Goal: Task Accomplishment & Management: Manage account settings

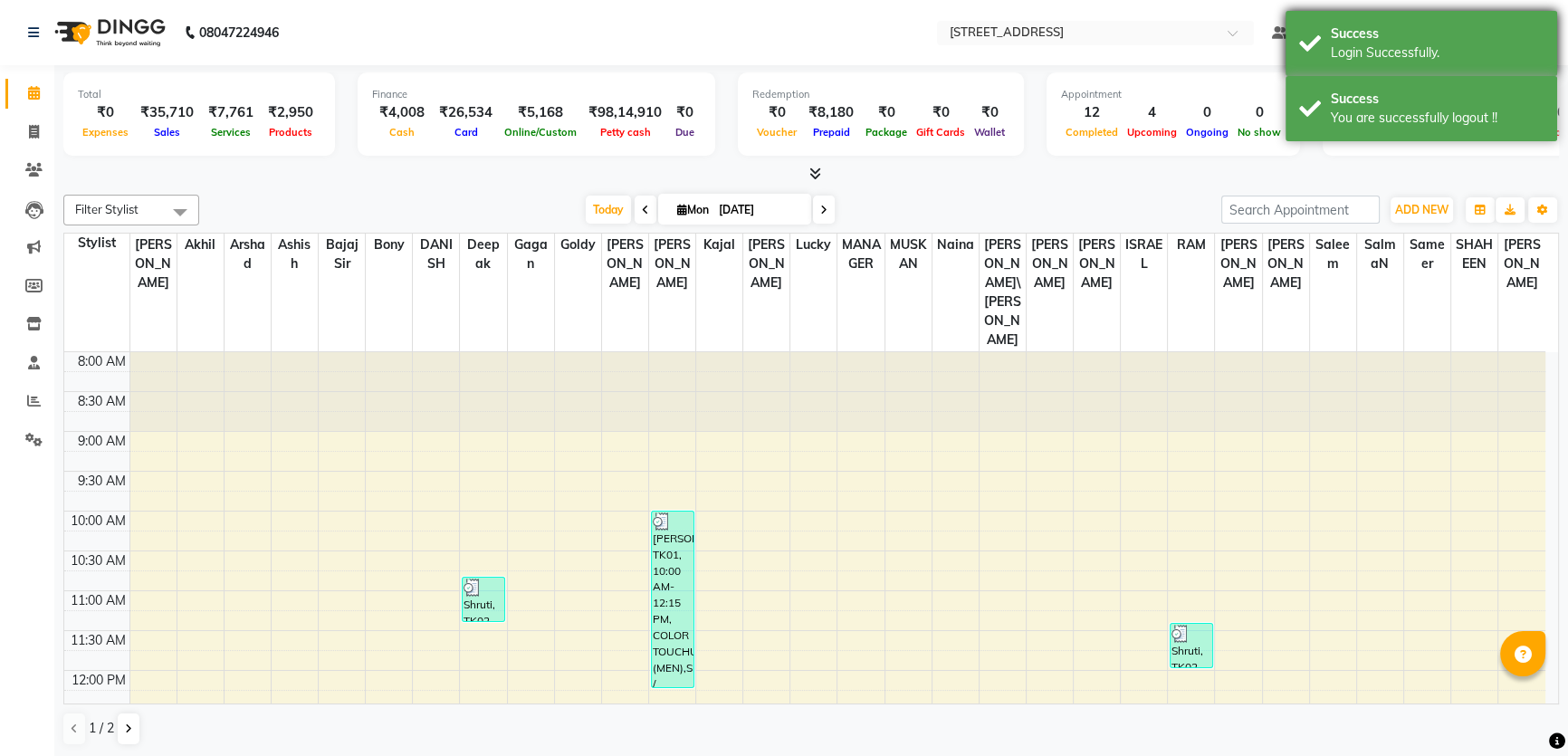
click at [1547, 12] on div "Success Login Successfully." at bounding box center [1422, 44] width 272 height 65
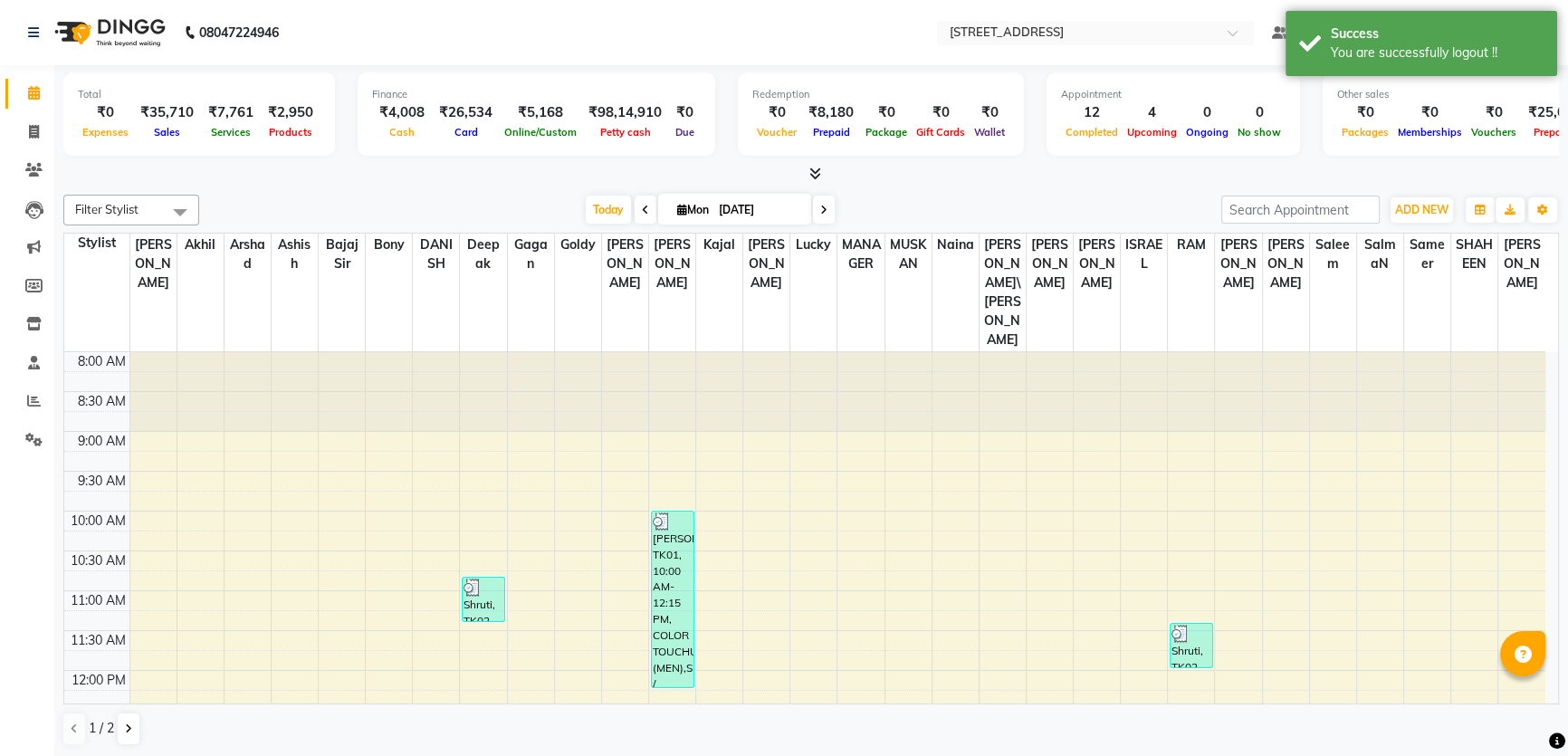
click at [1545, 8] on nav "08047224946 Select Location × [GEOGRAPHIC_DATA] 8c New Default Panel My Panel E…" at bounding box center [784, 33] width 1568 height 65
click at [1545, 18] on div "Success You are successfully logout !!" at bounding box center [1422, 44] width 272 height 65
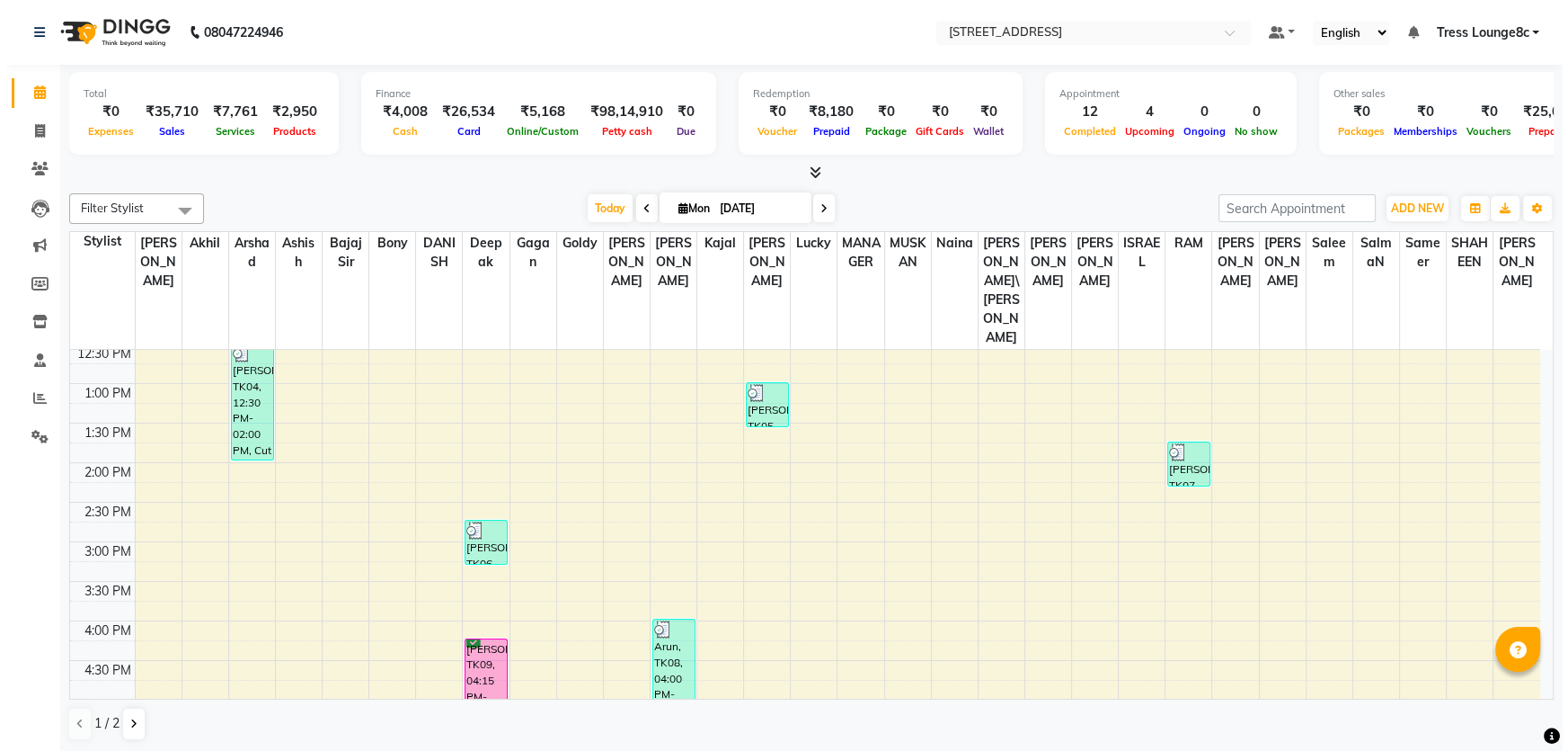
scroll to position [638, 0]
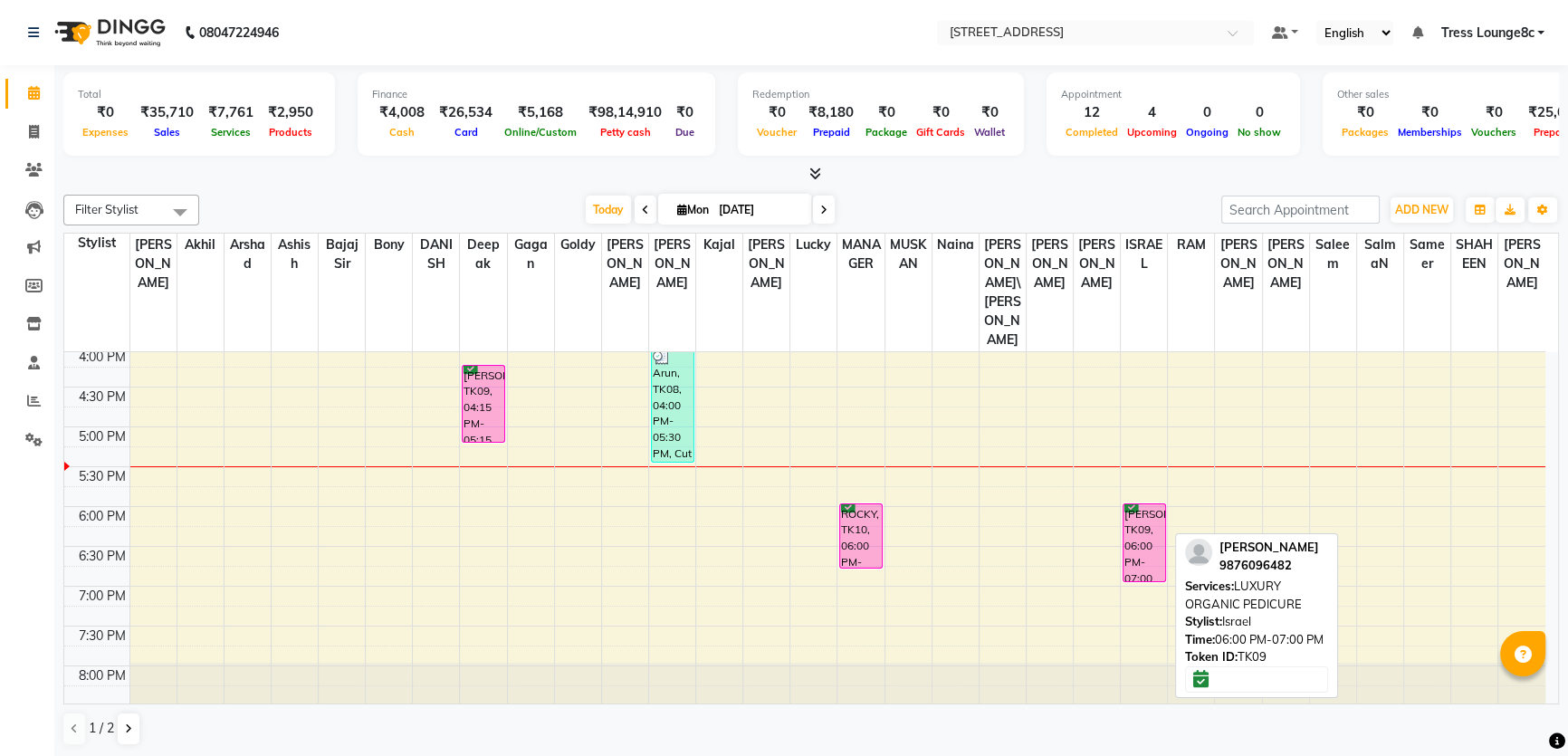
click at [1160, 504] on div "[PERSON_NAME], TK09, 06:00 PM-07:00 PM, LUXURY ORGANIC PEDICURE" at bounding box center [1144, 543] width 42 height 77
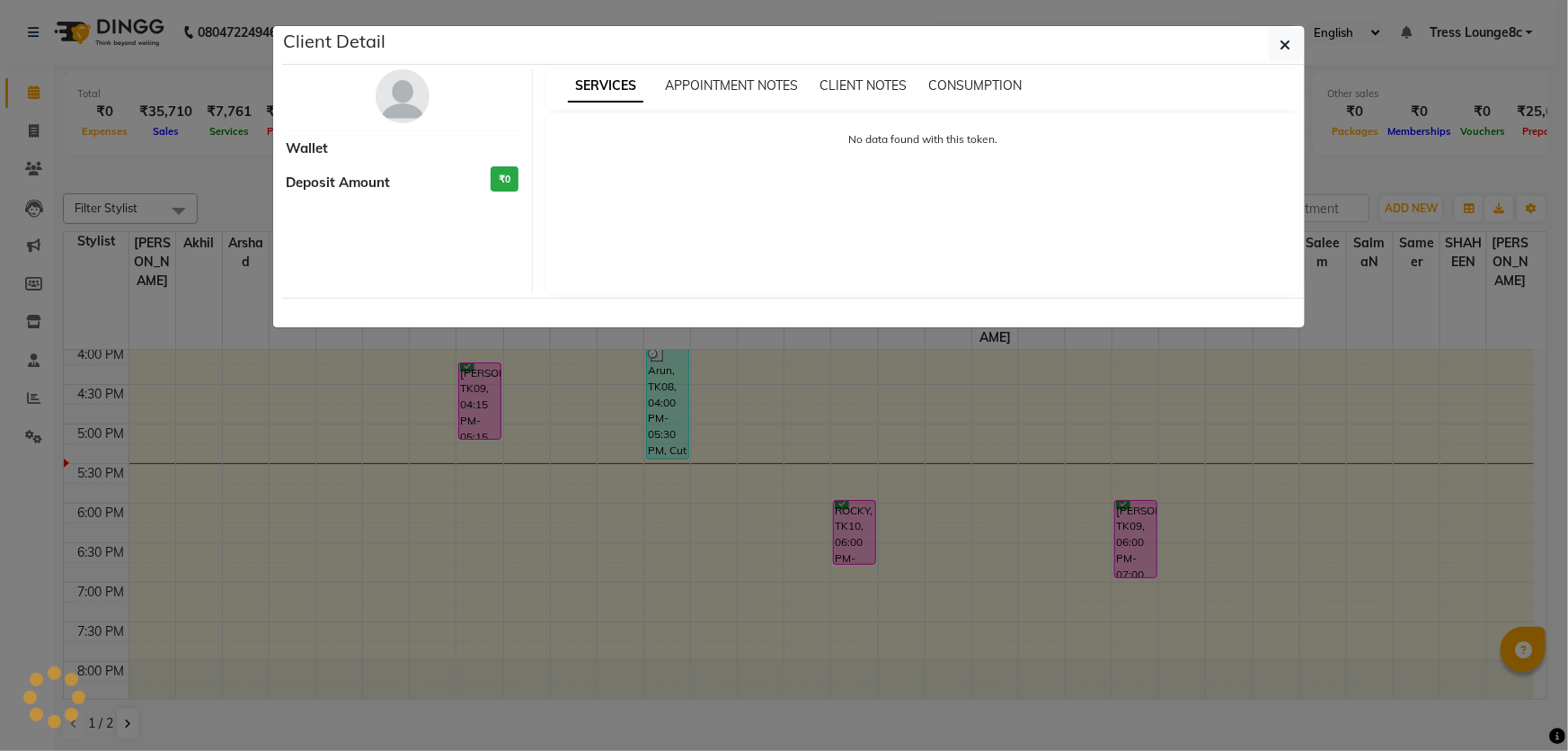
select select "6"
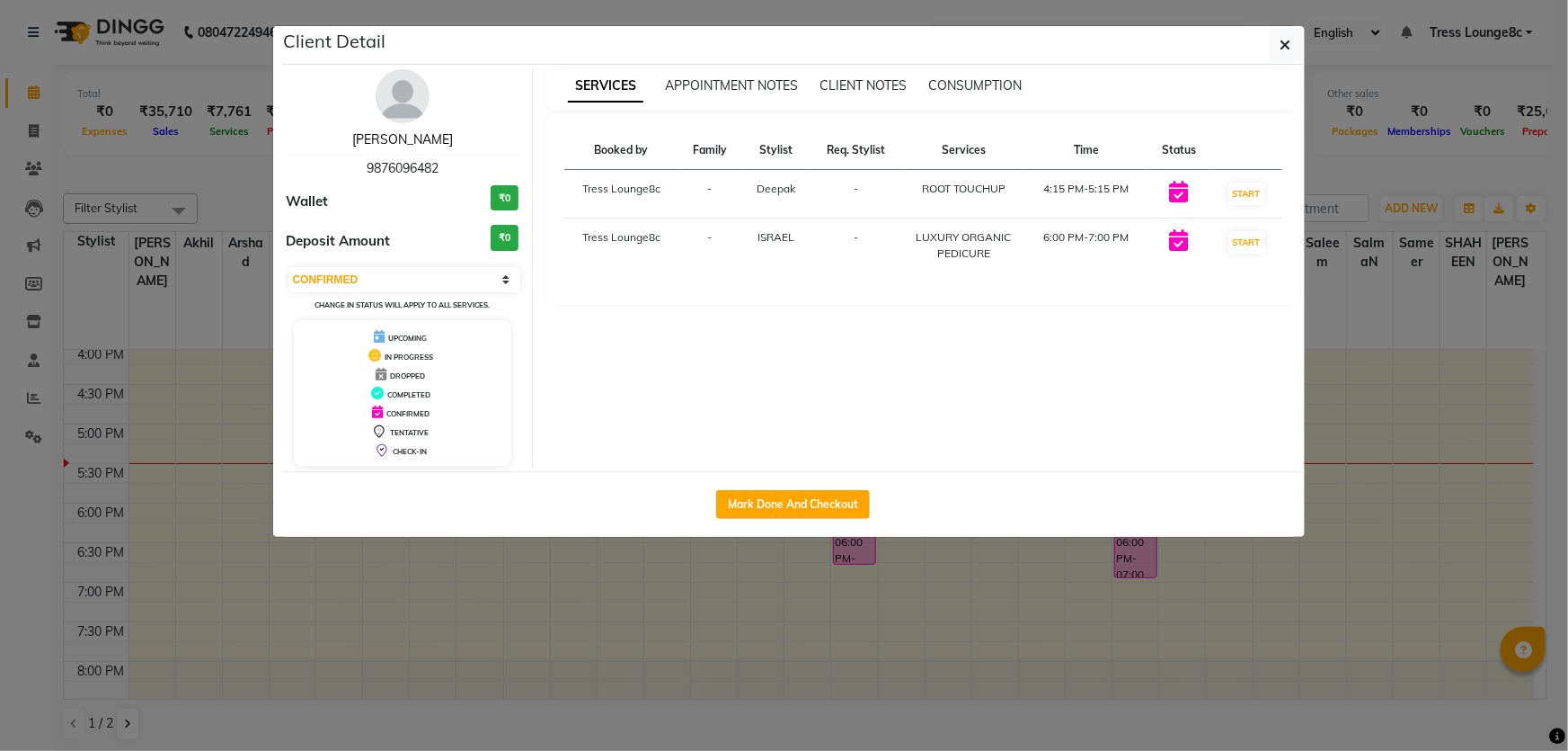
click at [381, 141] on link "[PERSON_NAME]" at bounding box center [403, 139] width 100 height 16
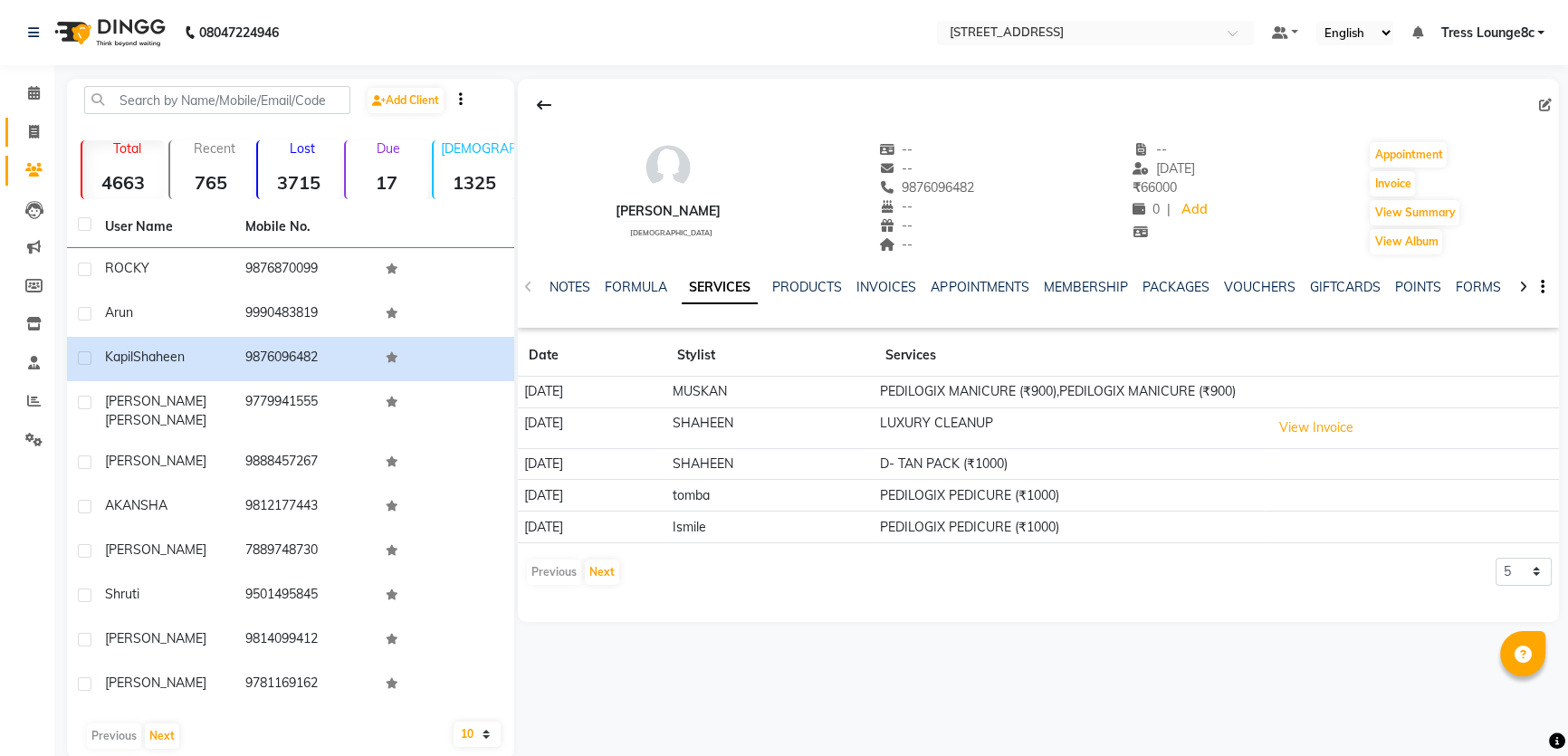
click at [26, 118] on link "Invoice" at bounding box center [27, 133] width 44 height 30
select select "service"
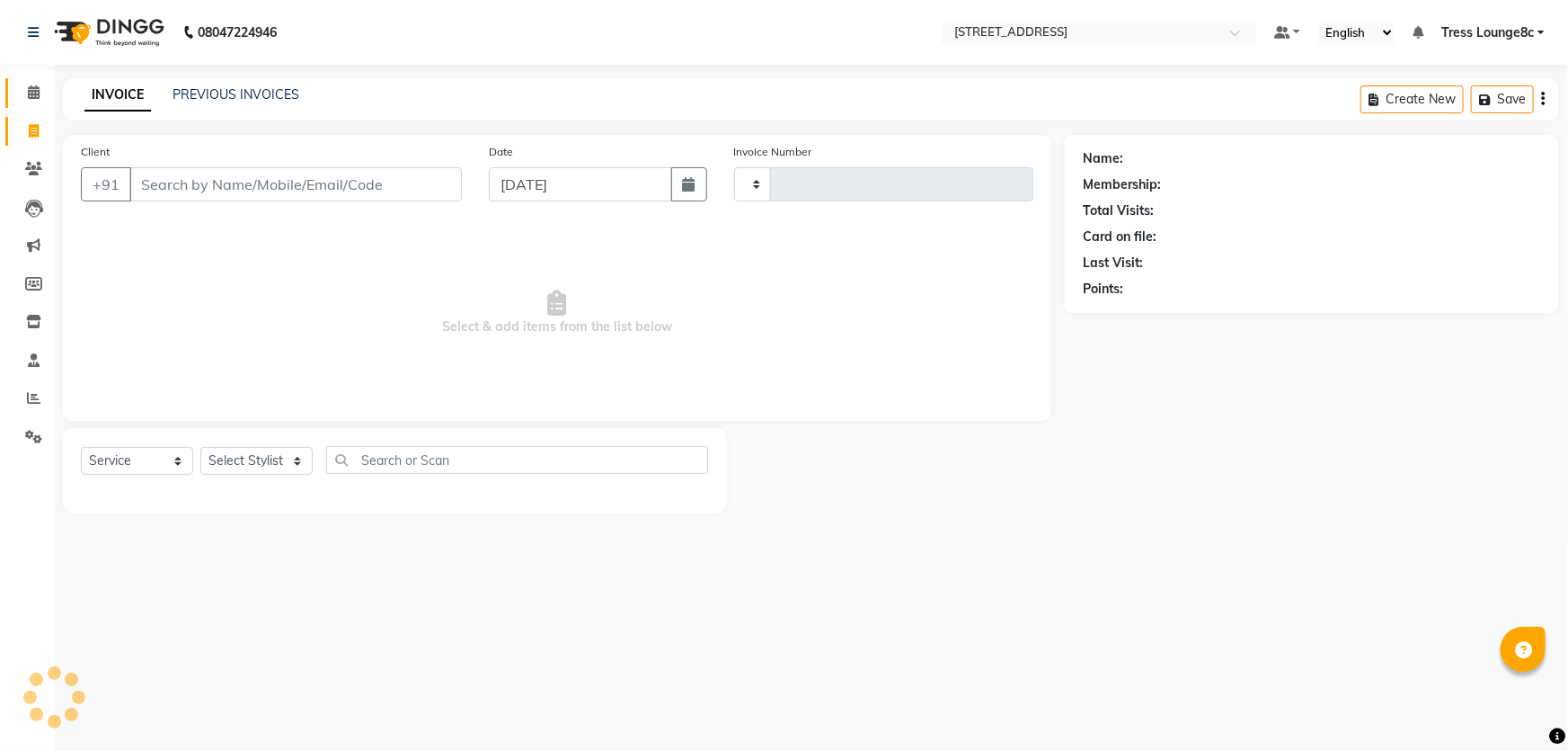
type input "2348"
select select "5703"
click at [24, 97] on span at bounding box center [33, 93] width 32 height 21
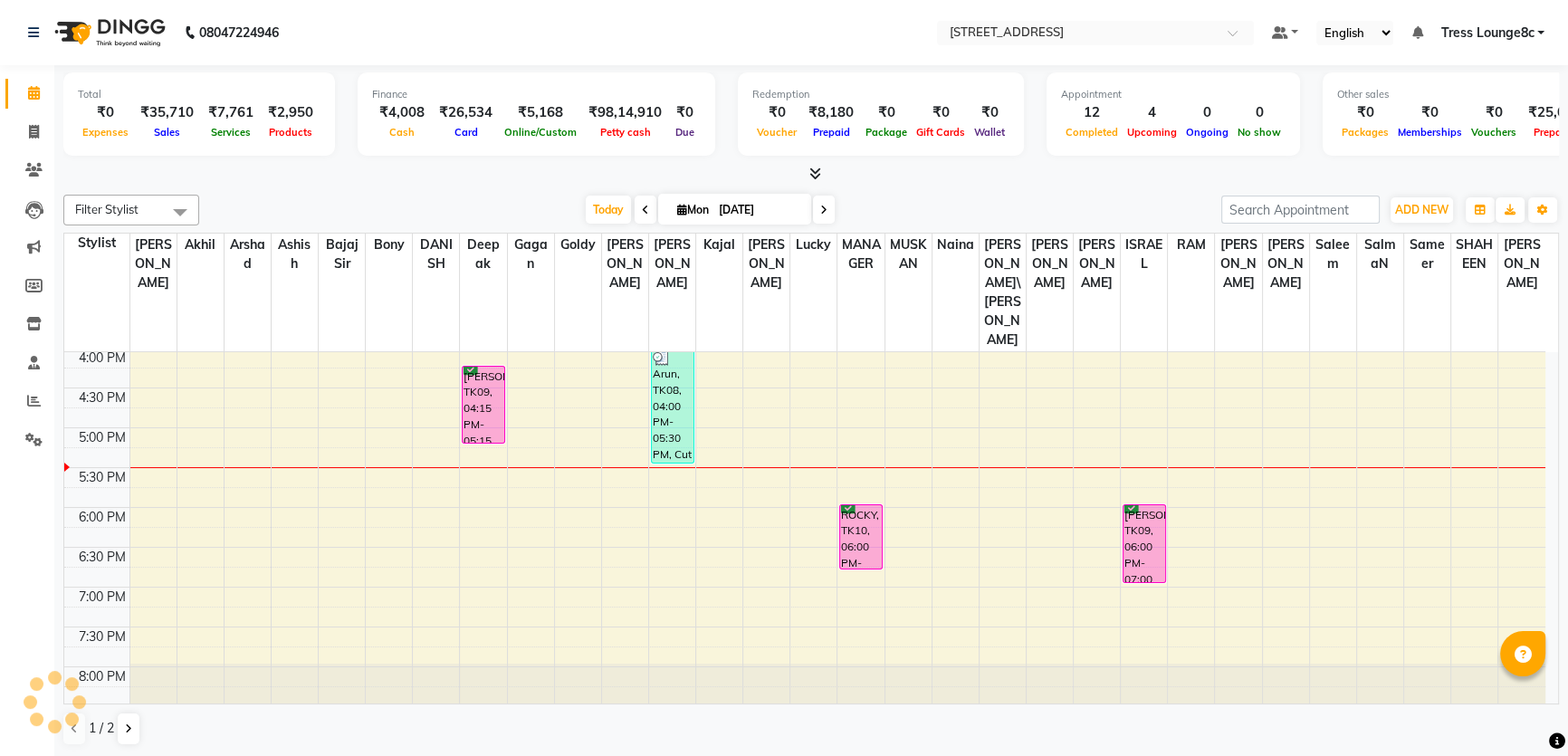
scroll to position [642, 0]
click at [857, 512] on div "ROCKY, TK10, 06:00 PM-06:50 PM, PEDILOGIX MANICURE" at bounding box center [861, 536] width 42 height 63
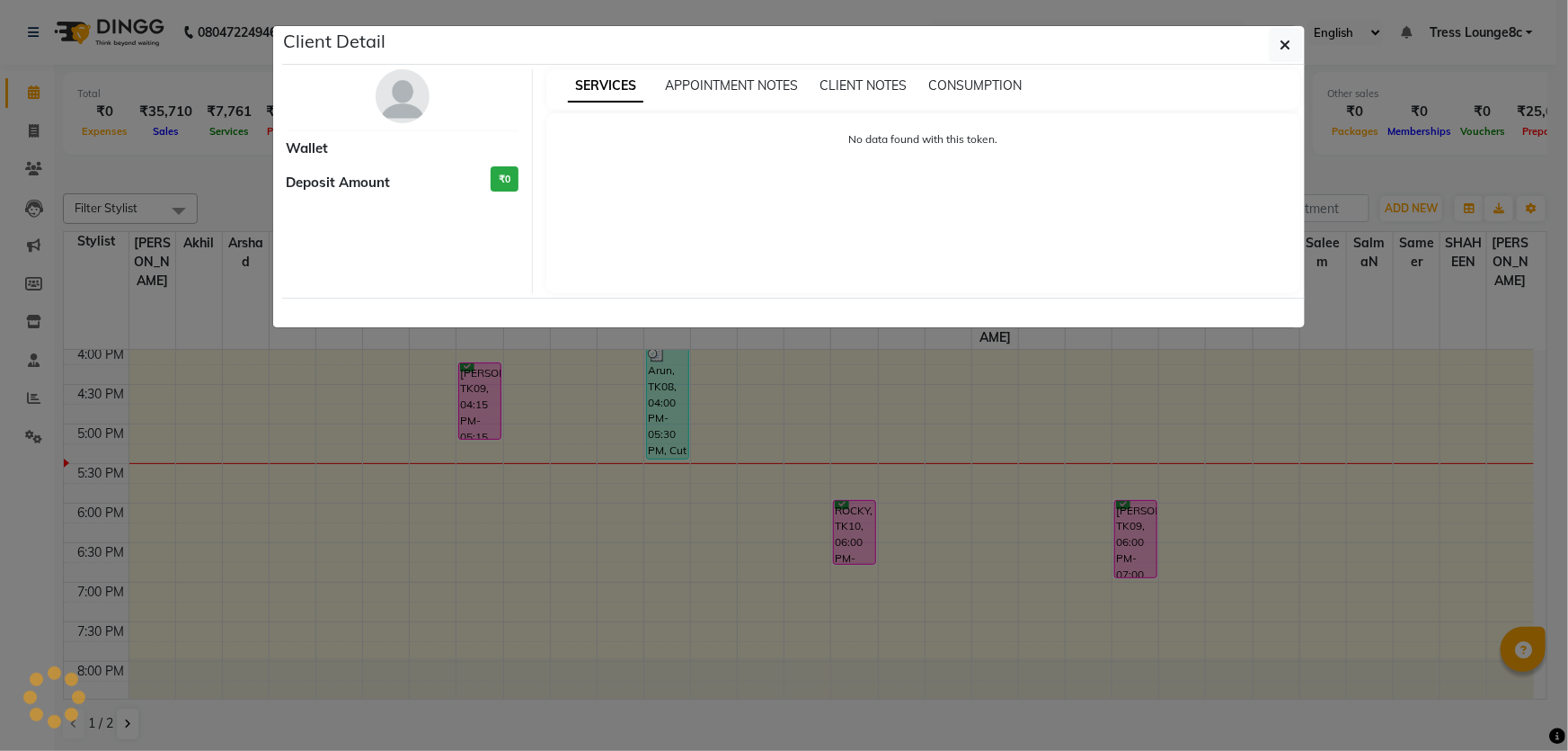
select select "6"
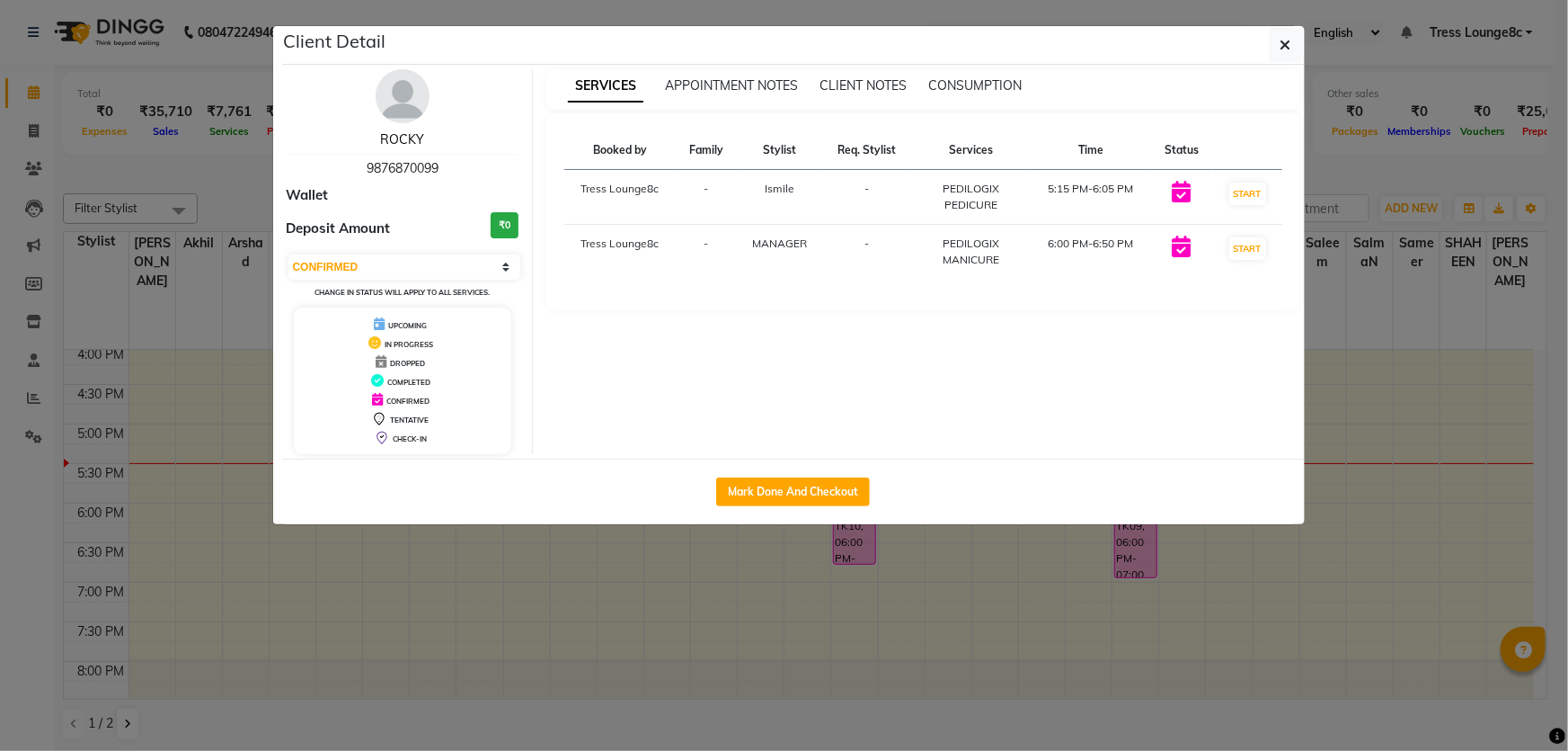
click at [391, 142] on link "ROCKY" at bounding box center [402, 139] width 44 height 16
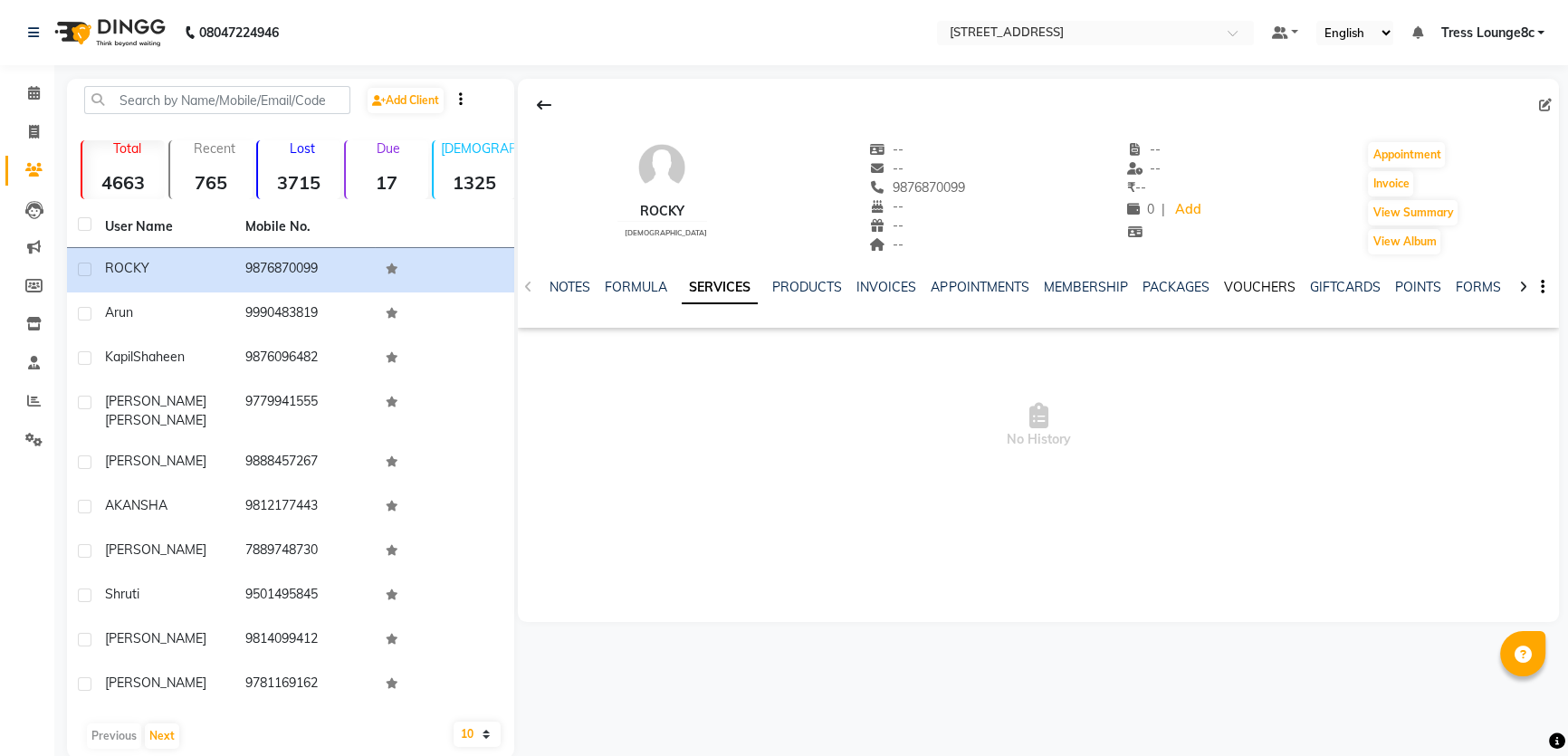
click at [1266, 285] on link "VOUCHERS" at bounding box center [1259, 287] width 71 height 16
click at [19, 118] on link "Invoice" at bounding box center [27, 133] width 44 height 30
select select "service"
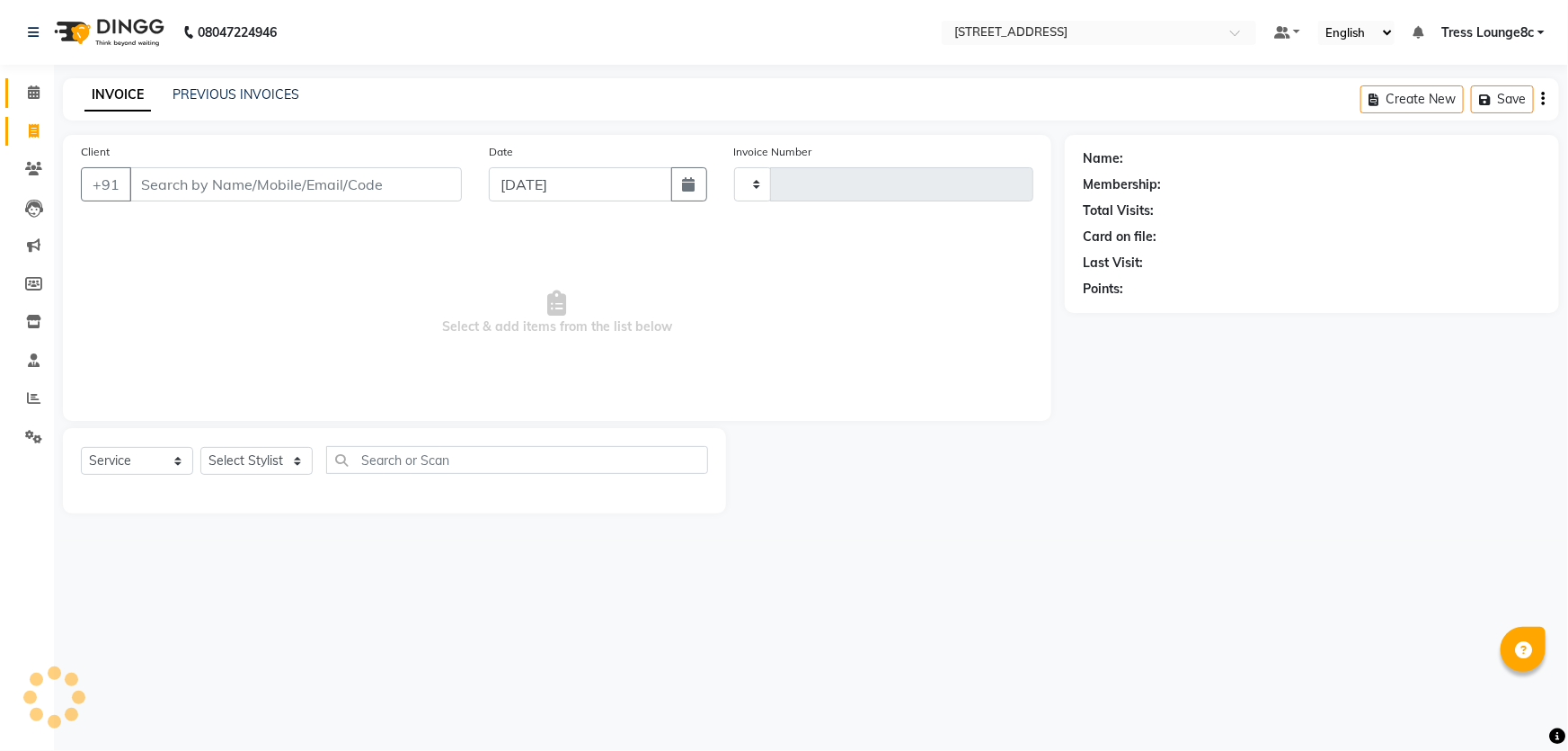
click at [19, 95] on span at bounding box center [33, 93] width 32 height 21
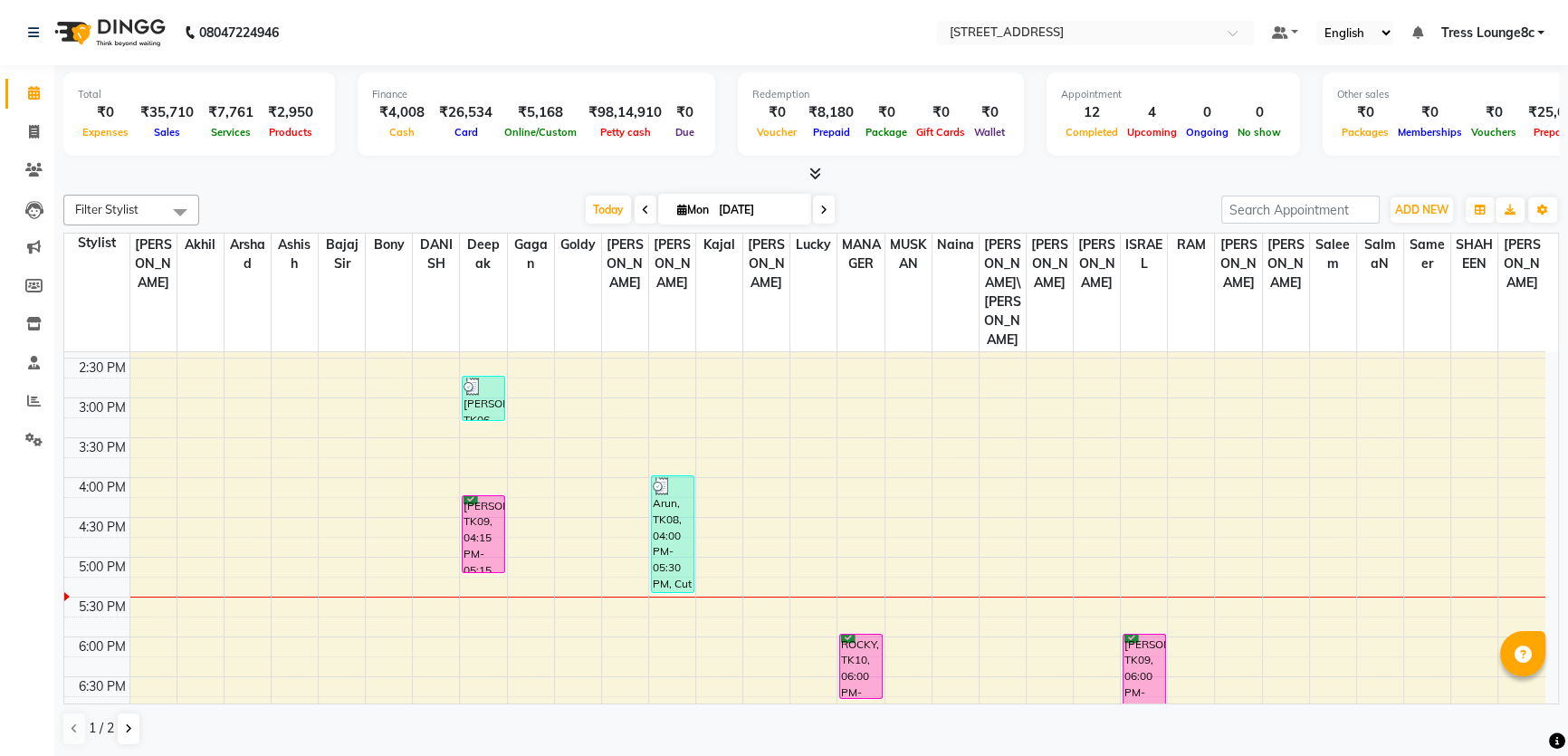
scroll to position [575, 0]
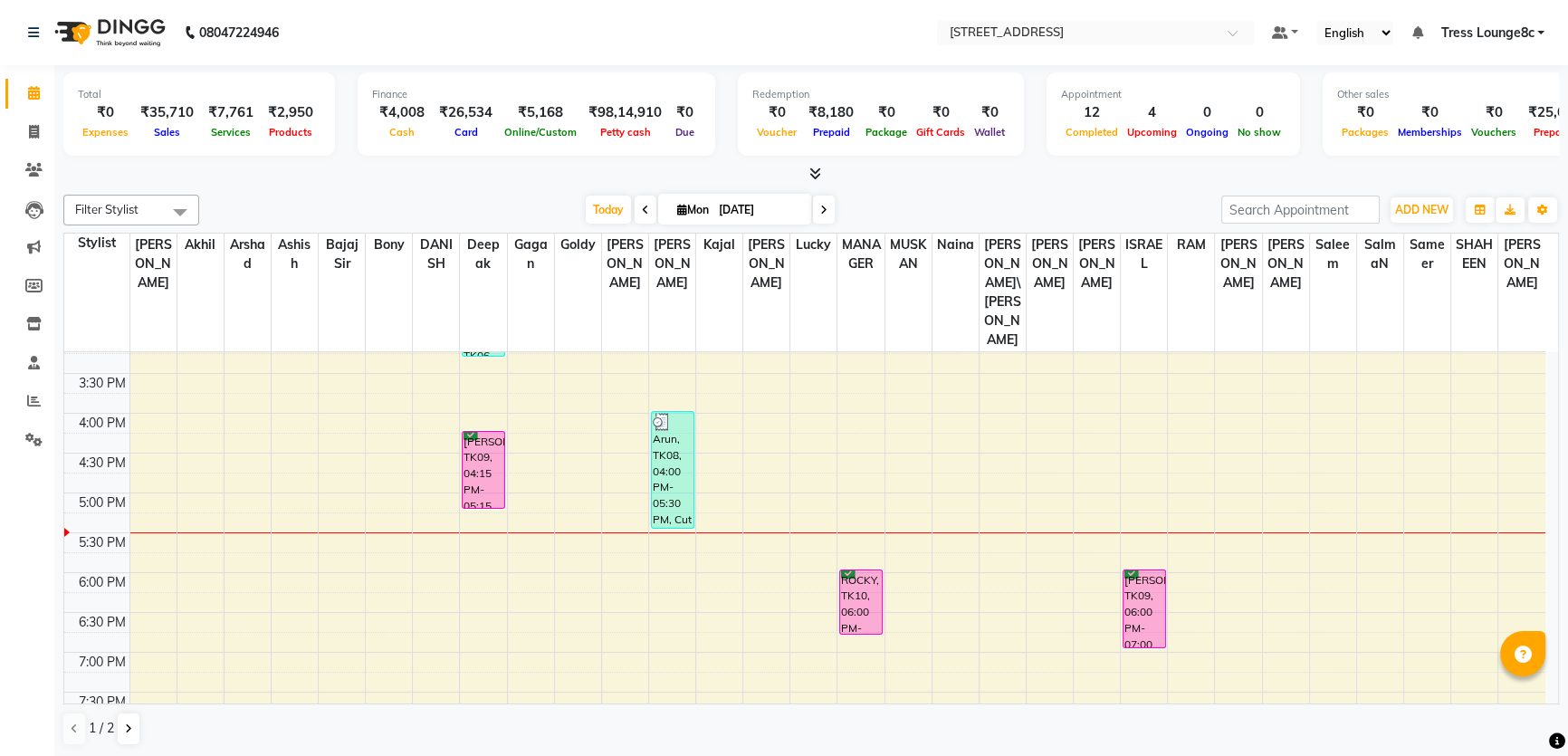
click at [498, 432] on div "[PERSON_NAME], TK09, 04:15 PM-05:15 PM, ROOT TOUCHUP" at bounding box center [483, 469] width 42 height 76
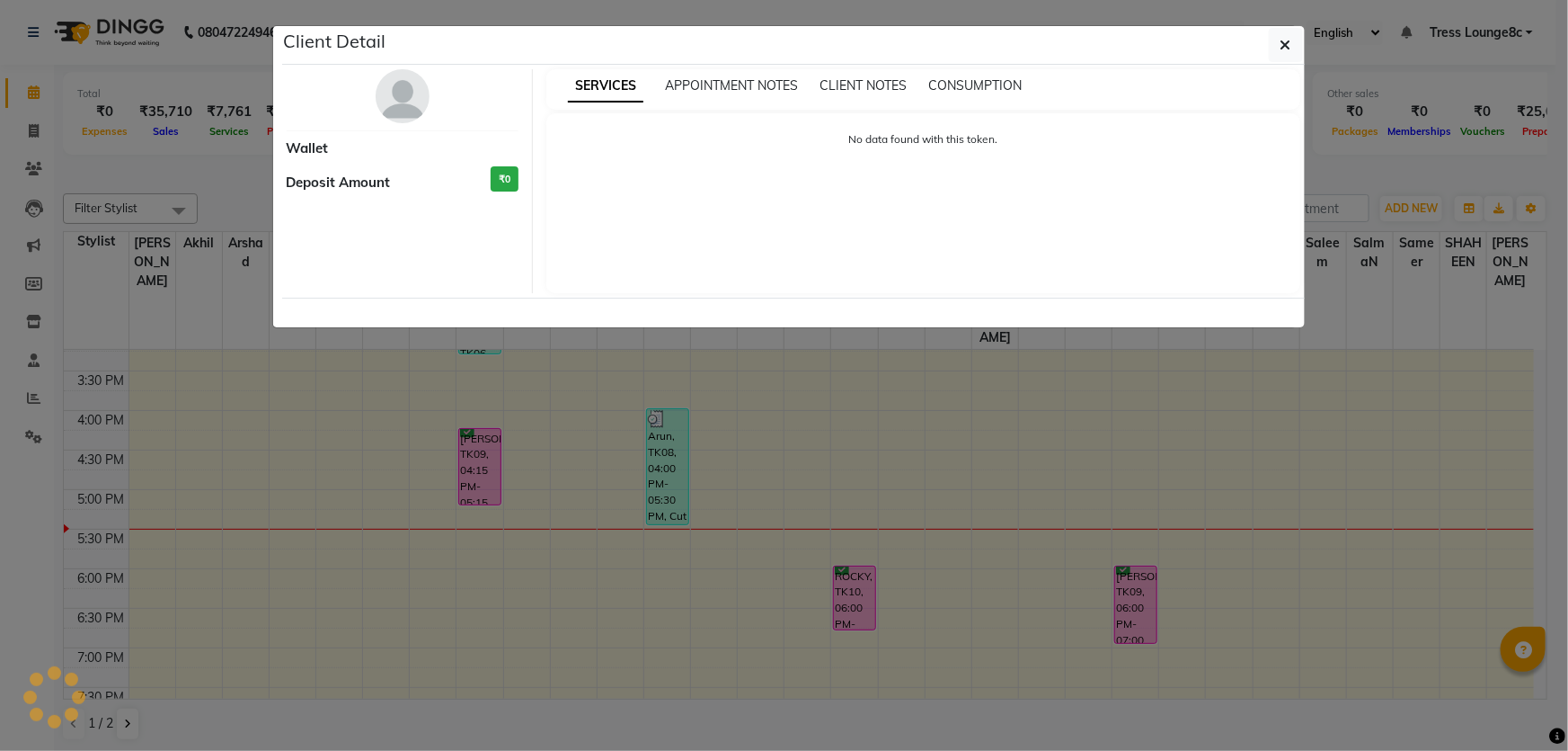
select select "6"
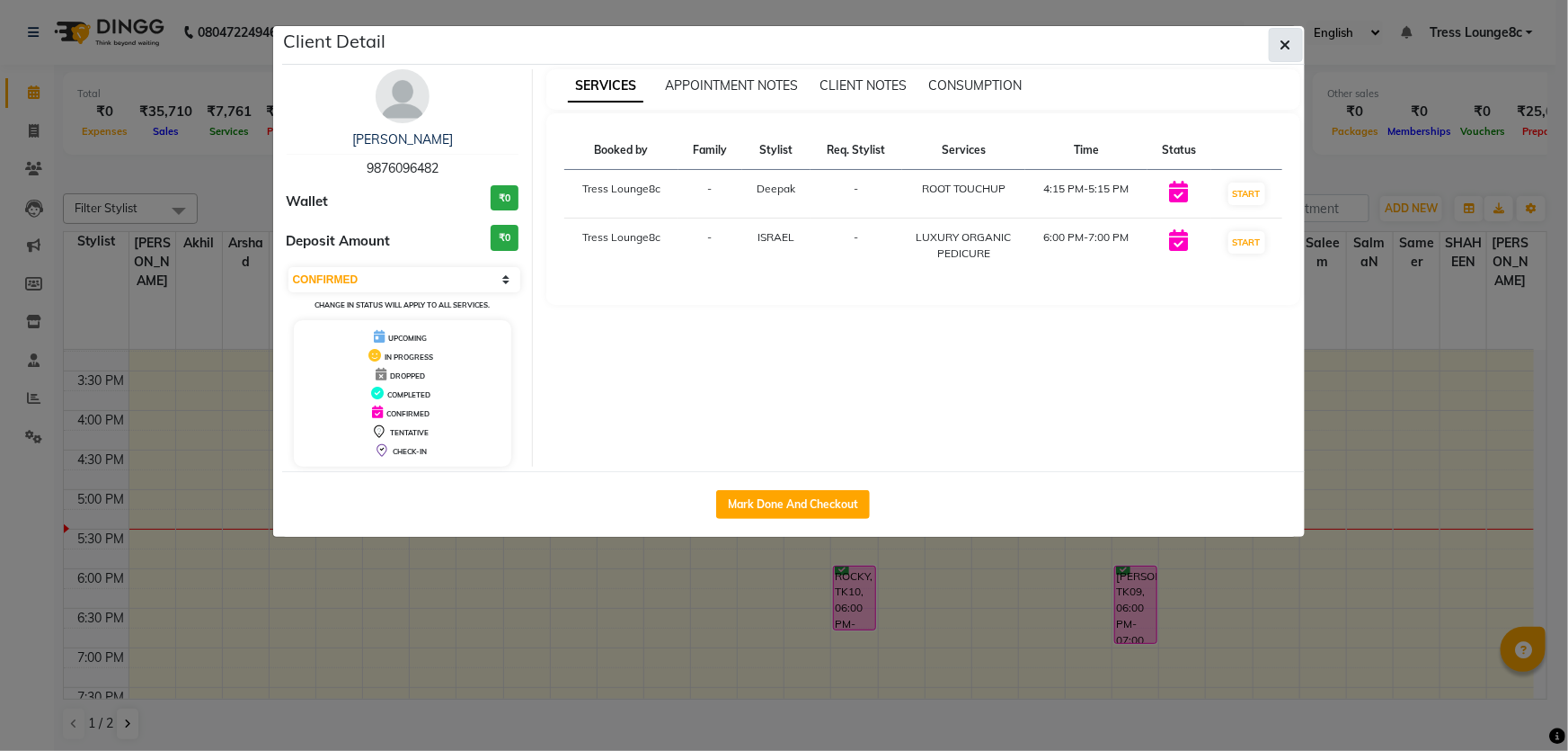
click at [1277, 52] on button "button" at bounding box center [1285, 44] width 34 height 34
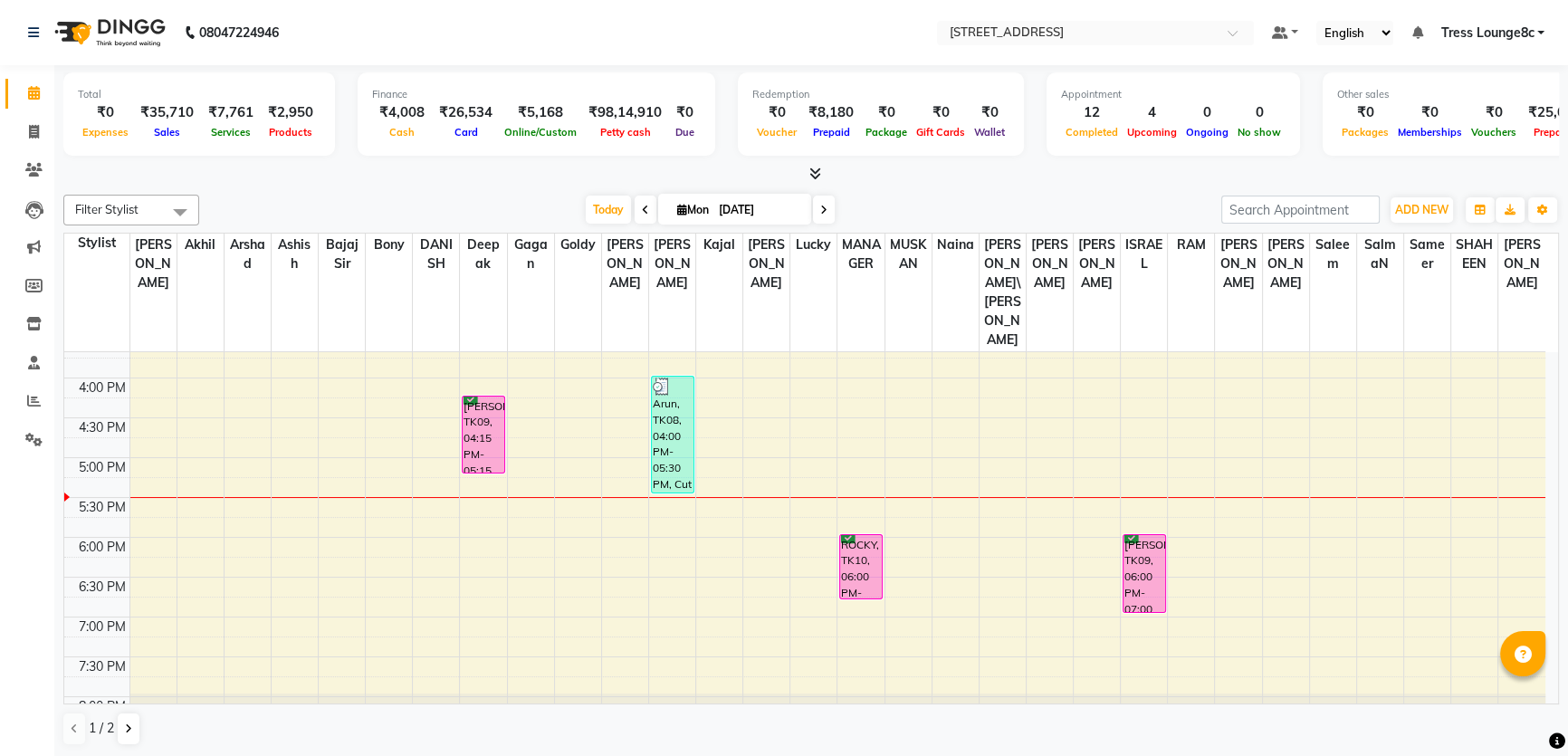
scroll to position [642, 0]
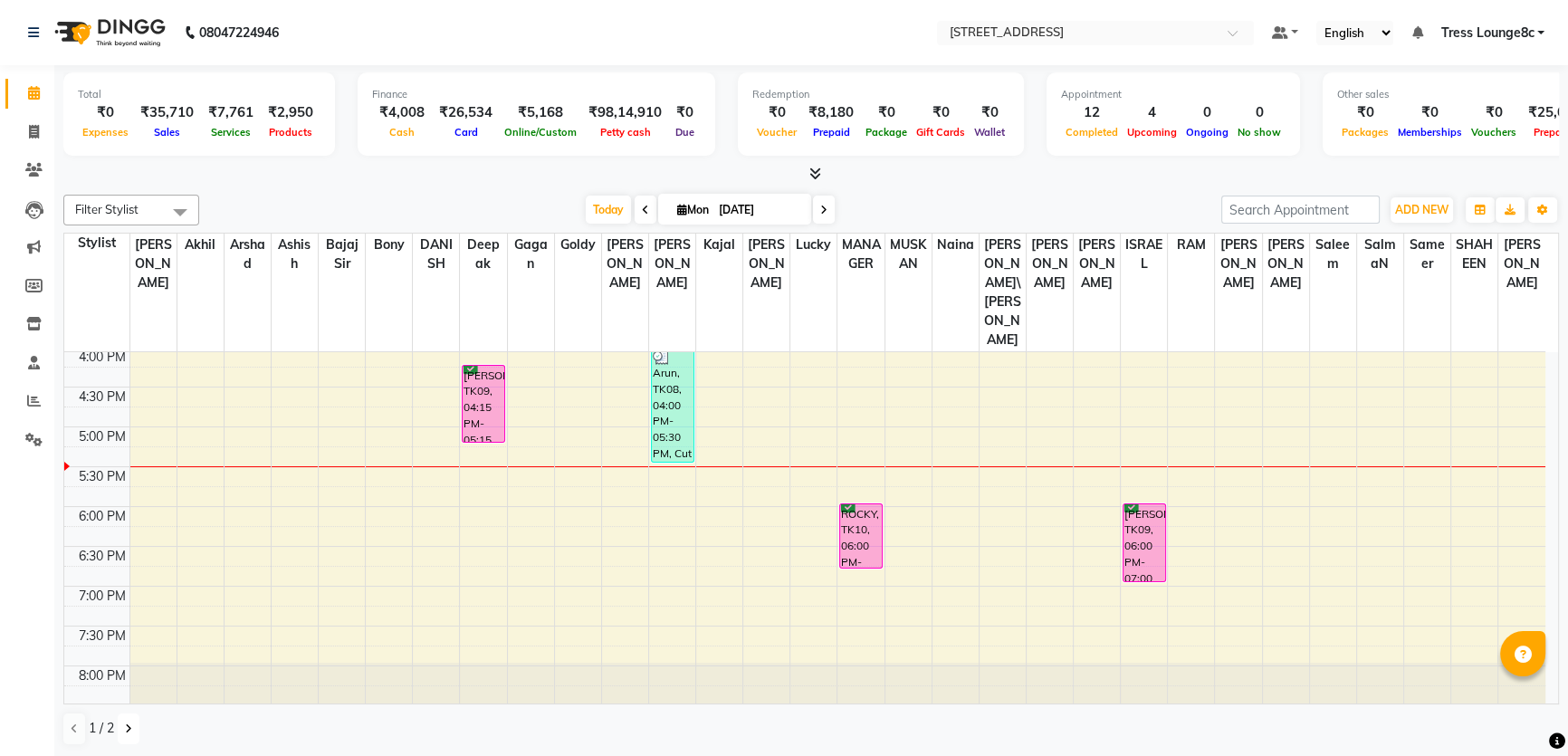
drag, startPoint x: 121, startPoint y: 720, endPoint x: 135, endPoint y: 708, distance: 18.4
click at [123, 718] on button at bounding box center [129, 728] width 22 height 31
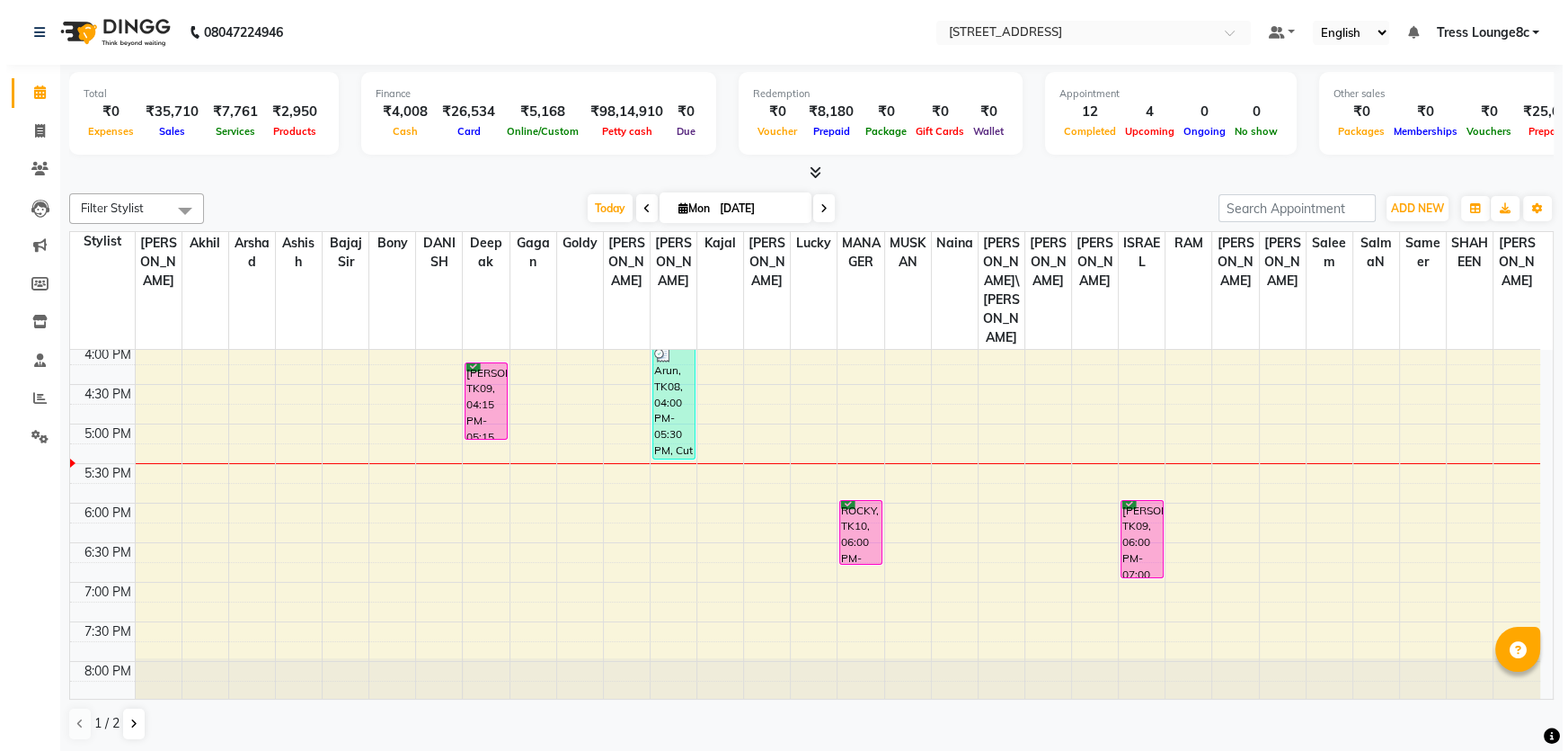
scroll to position [580, 0]
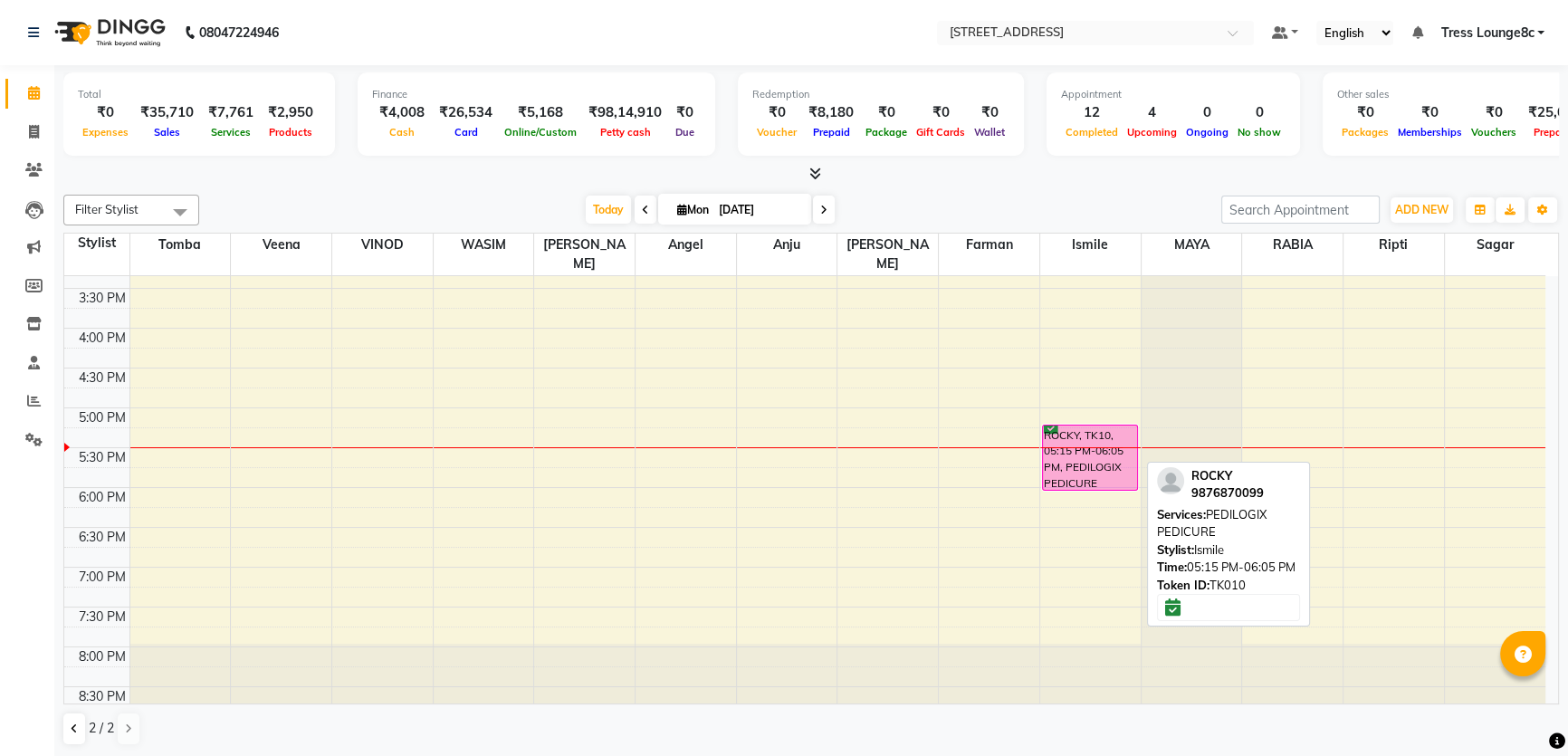
click at [1097, 433] on div "ROCKY, TK10, 05:15 PM-06:05 PM, PEDILOGIX PEDICURE" at bounding box center [1090, 457] width 94 height 64
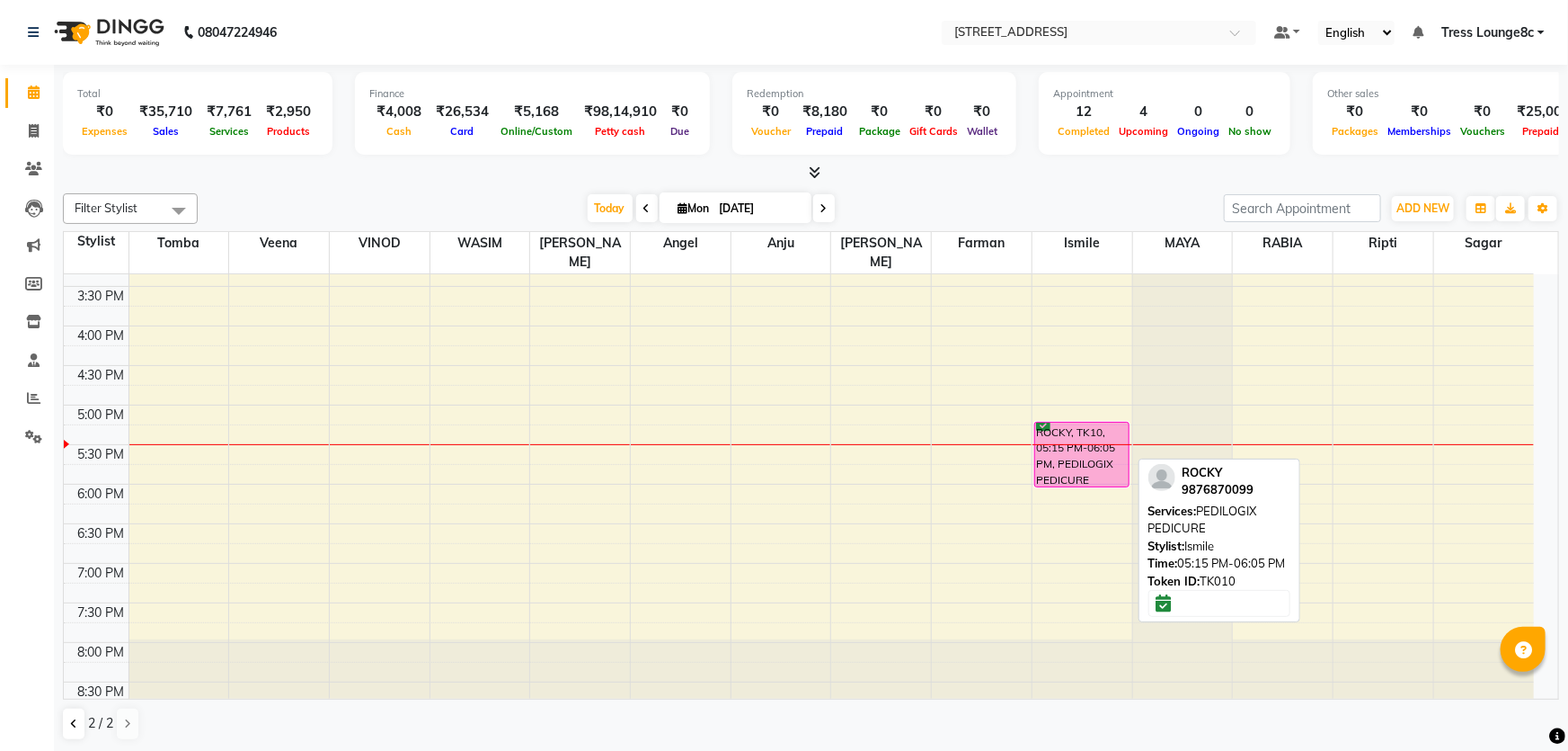
select select "6"
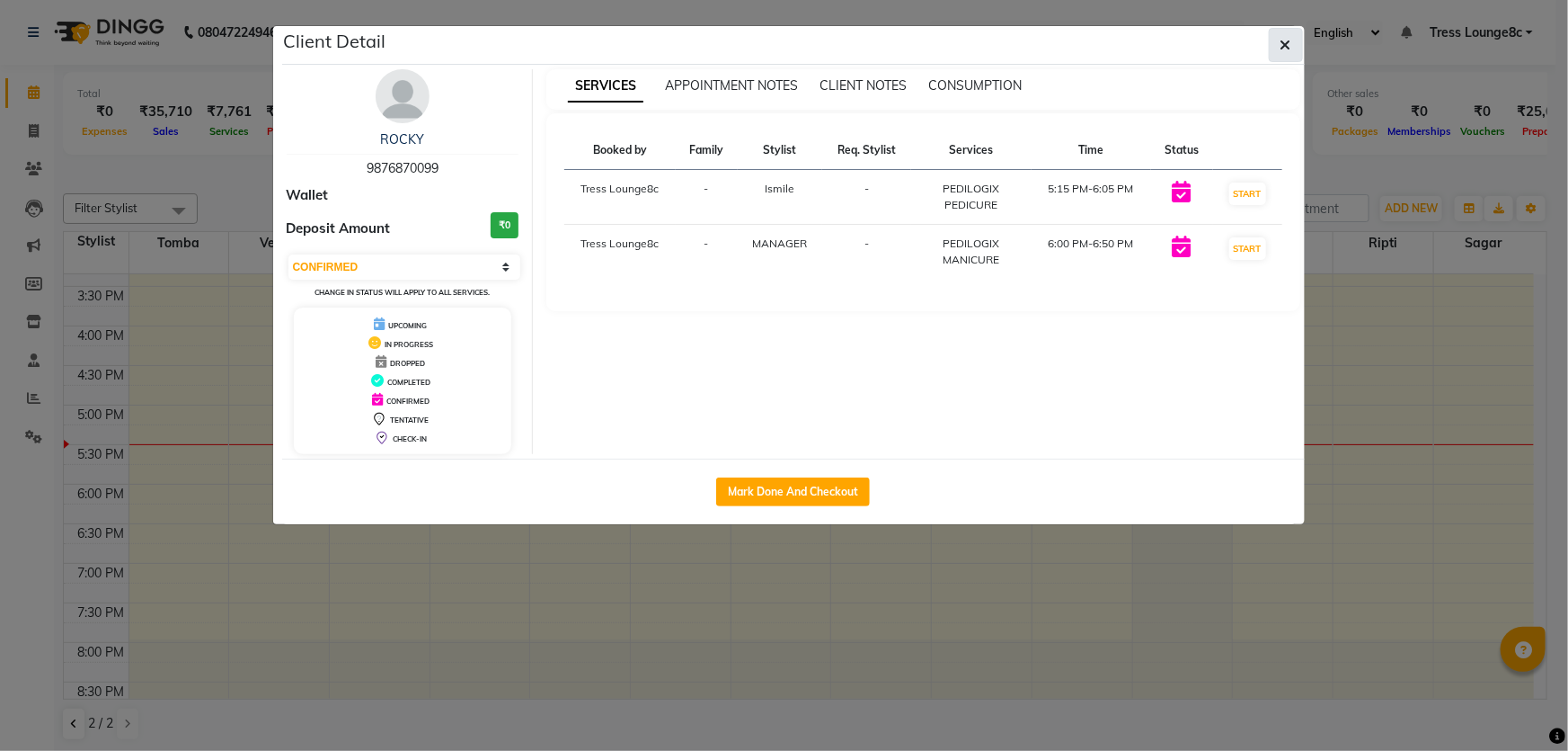
click at [1277, 37] on button "button" at bounding box center [1285, 44] width 34 height 34
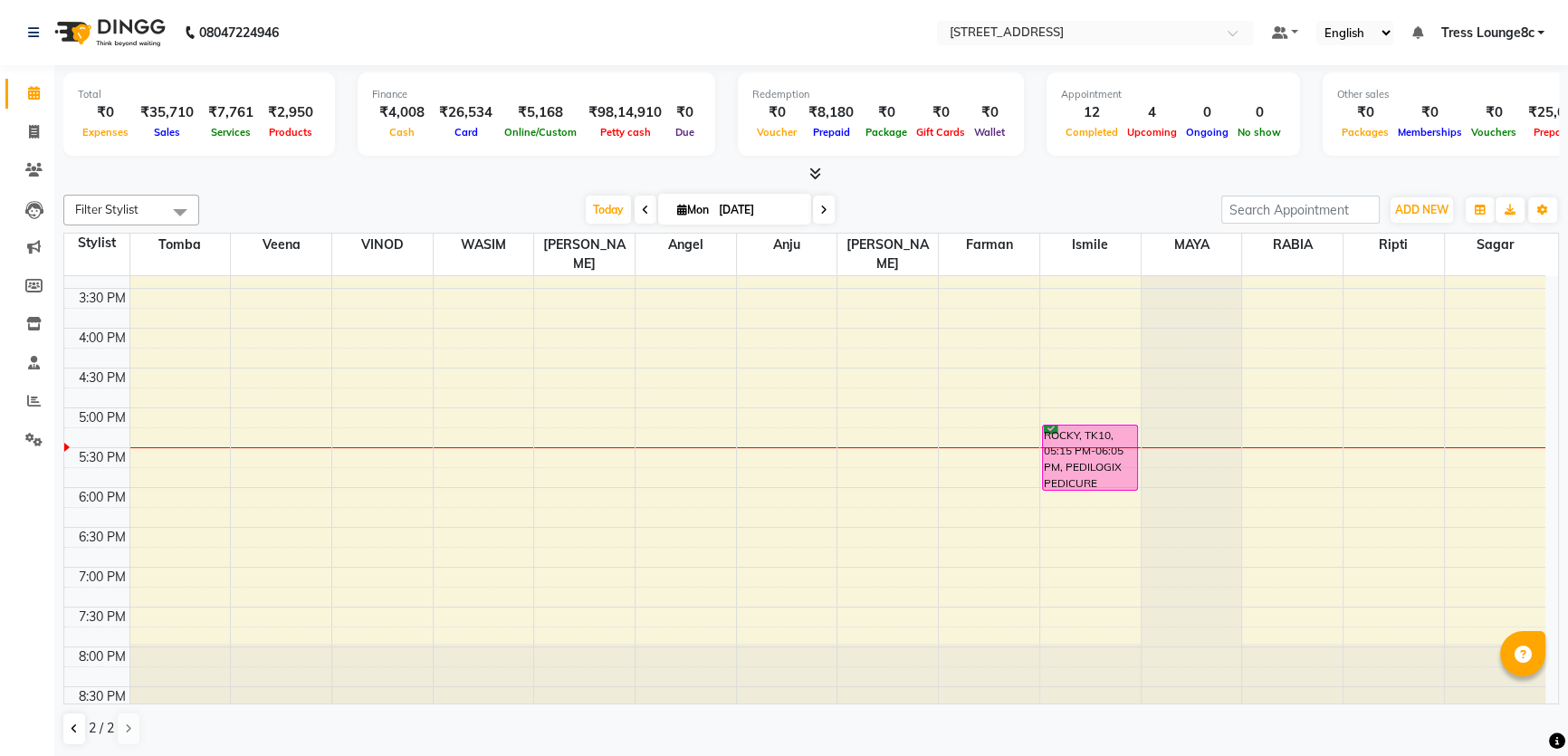
click at [1528, 33] on span "Tress Lounge8c" at bounding box center [1488, 33] width 93 height 19
click at [1493, 116] on link "Sign out" at bounding box center [1452, 124] width 166 height 28
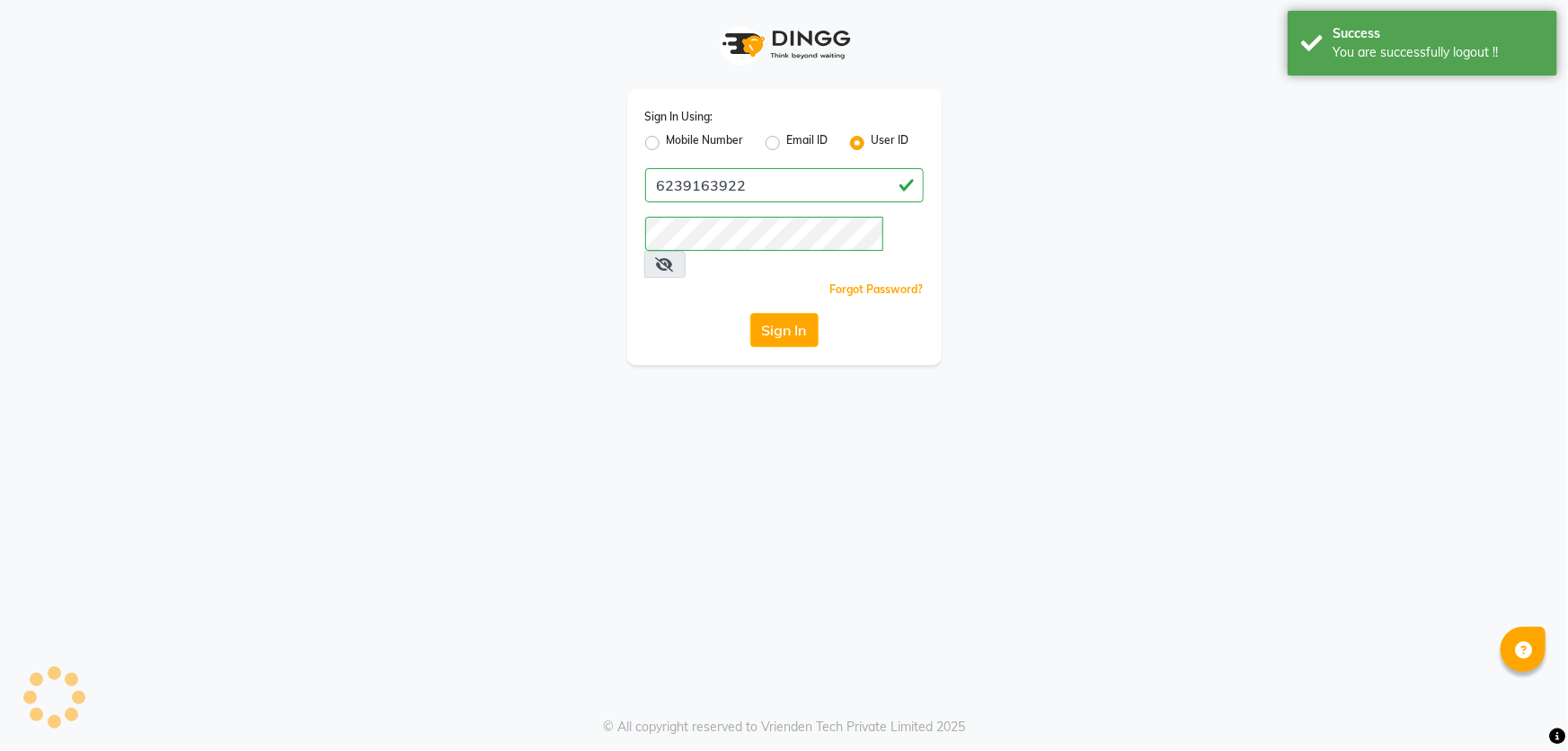
click at [709, 148] on label "Mobile Number" at bounding box center [705, 143] width 77 height 22
click at [679, 144] on input "Mobile Number" at bounding box center [673, 138] width 12 height 12
radio input "true"
radio input "false"
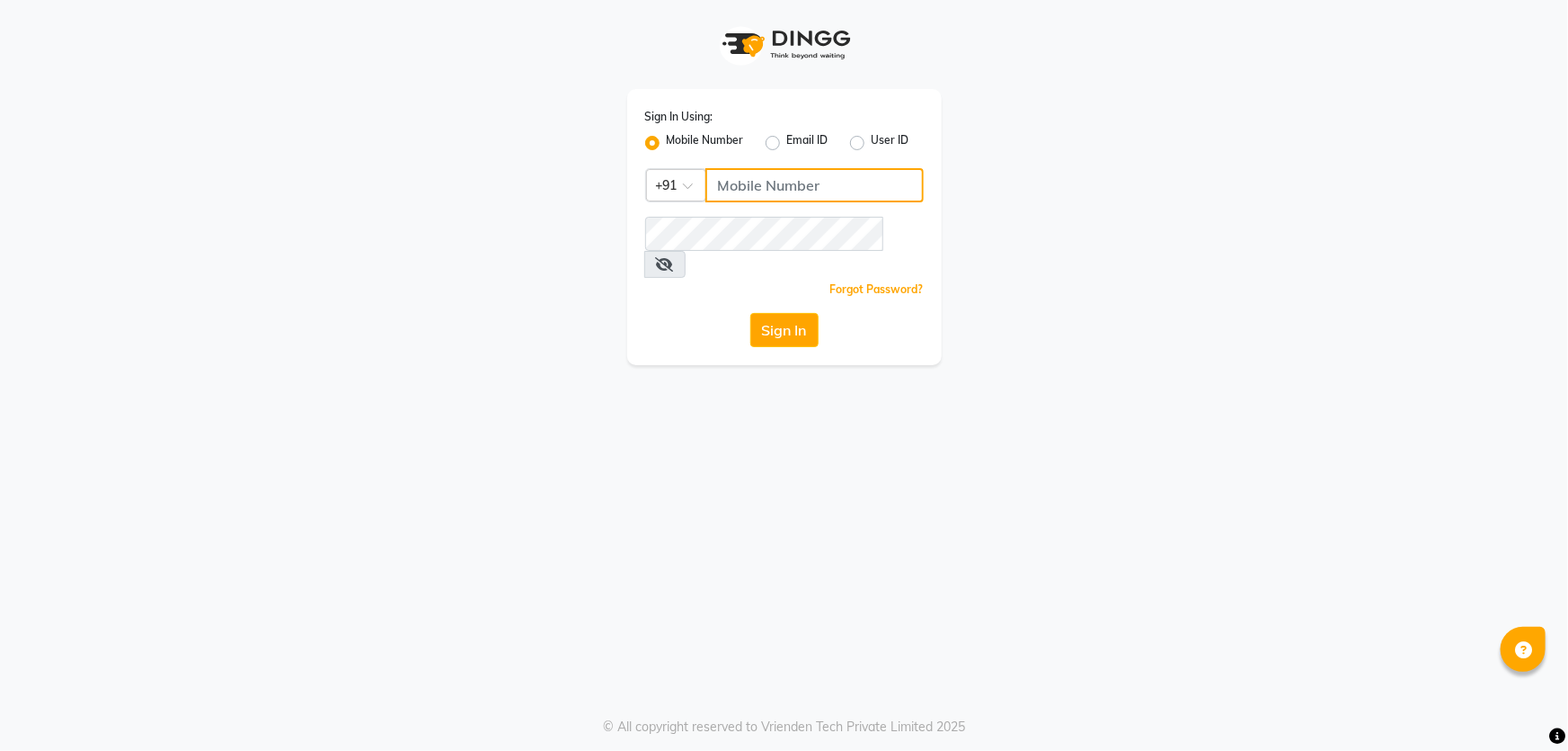
drag, startPoint x: 739, startPoint y: 186, endPoint x: 771, endPoint y: 198, distance: 34.2
click at [739, 186] on input "Username" at bounding box center [815, 185] width 219 height 34
type input "1724656581"
click at [796, 317] on button "Sign In" at bounding box center [784, 330] width 68 height 34
